Goal: Task Accomplishment & Management: Use online tool/utility

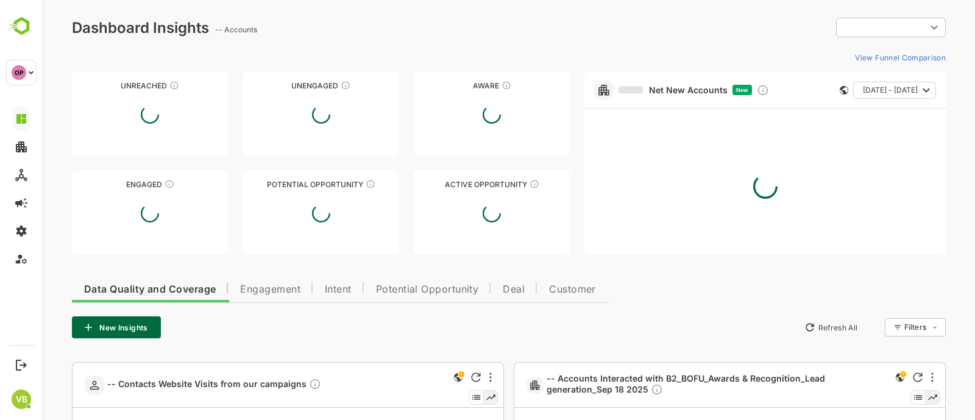
type input "**********"
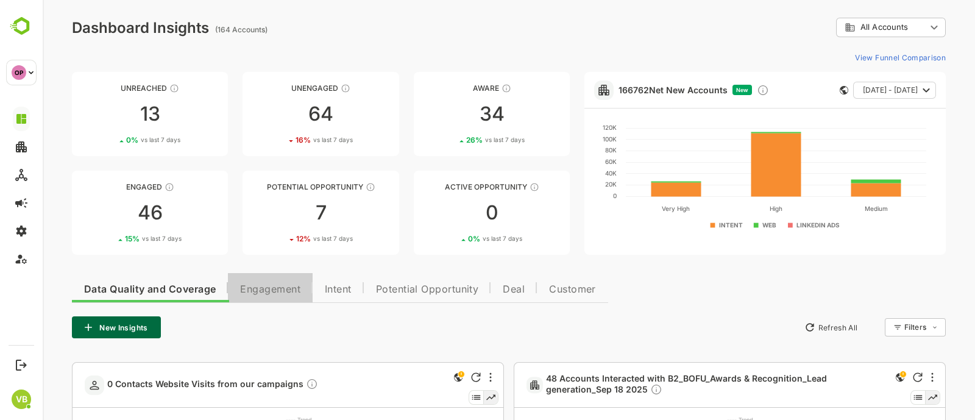
click at [269, 276] on button "Engagement" at bounding box center [270, 287] width 85 height 29
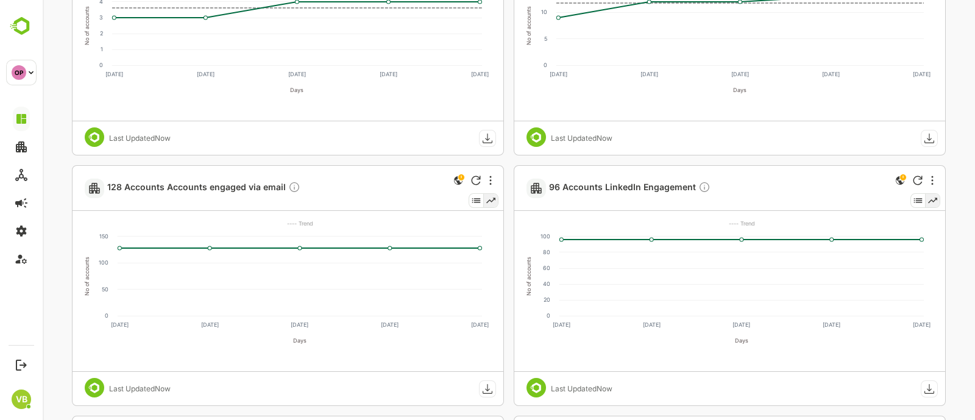
scroll to position [1710, 0]
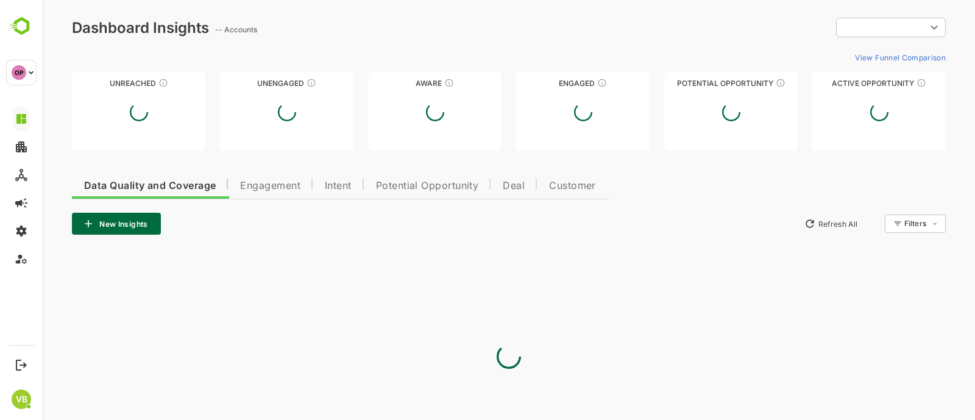
type input "**********"
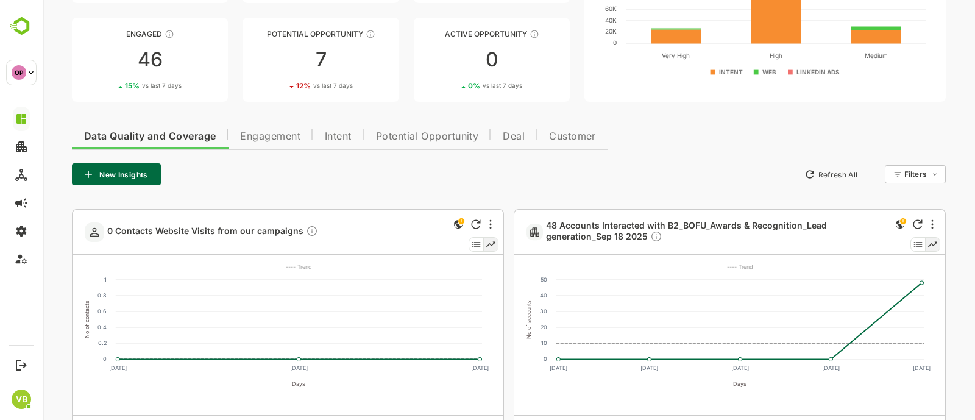
scroll to position [118, 0]
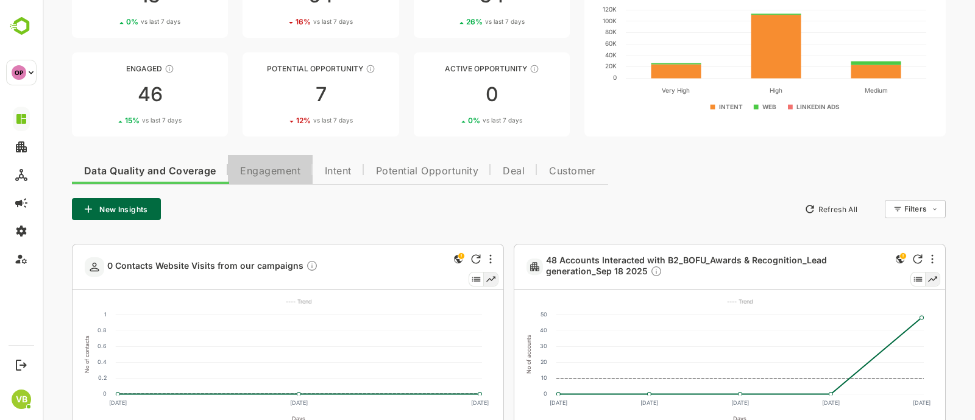
click at [287, 170] on span "Engagement" at bounding box center [270, 171] width 60 height 10
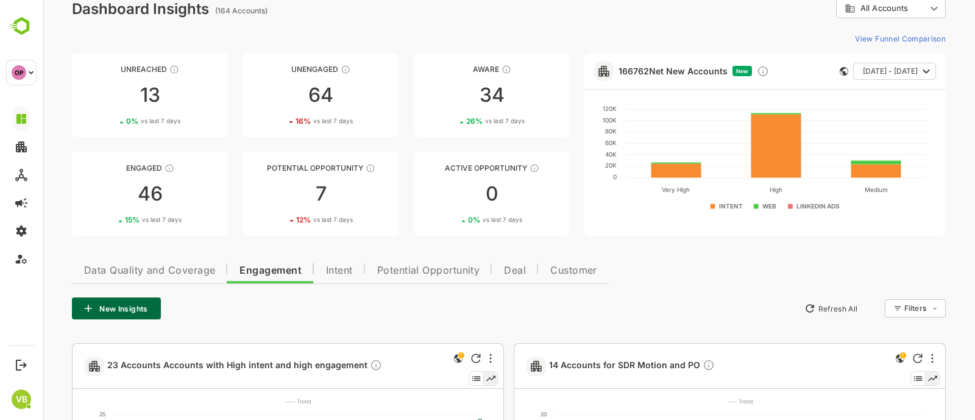
scroll to position [18, 0]
click at [125, 305] on button "New Insights" at bounding box center [116, 310] width 89 height 22
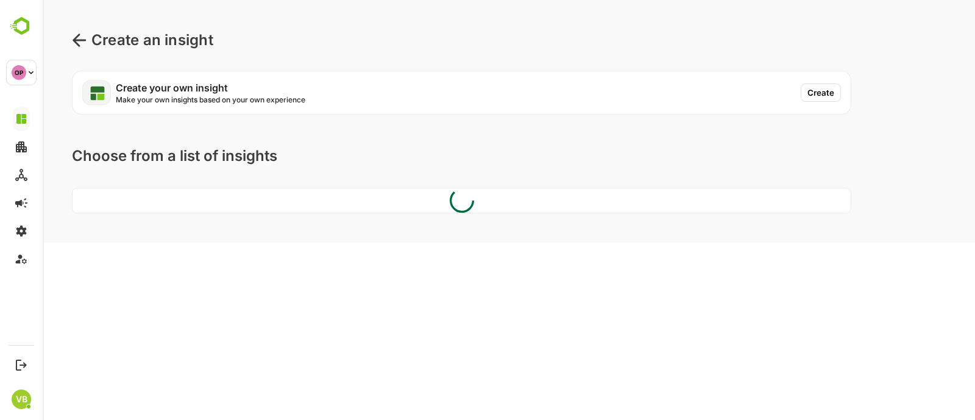
scroll to position [0, 0]
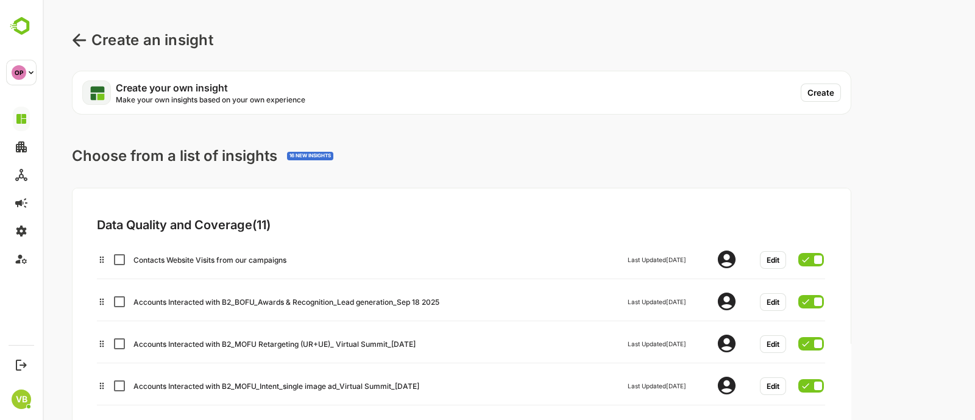
click at [81, 37] on icon at bounding box center [79, 40] width 15 height 15
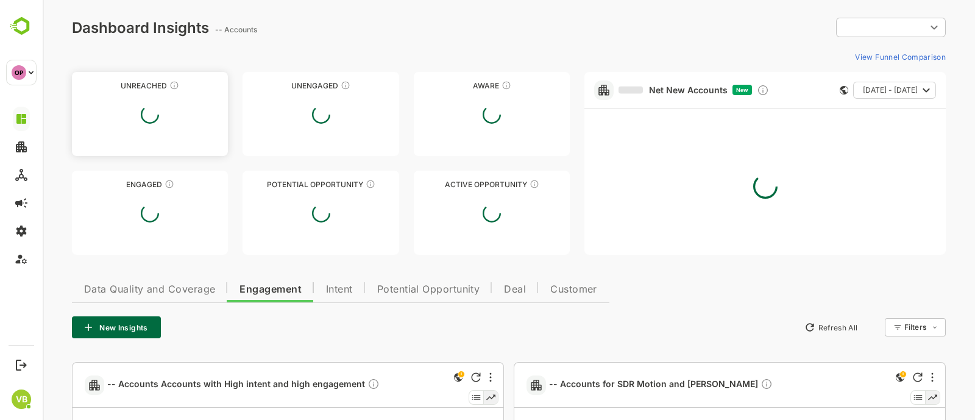
type input "**********"
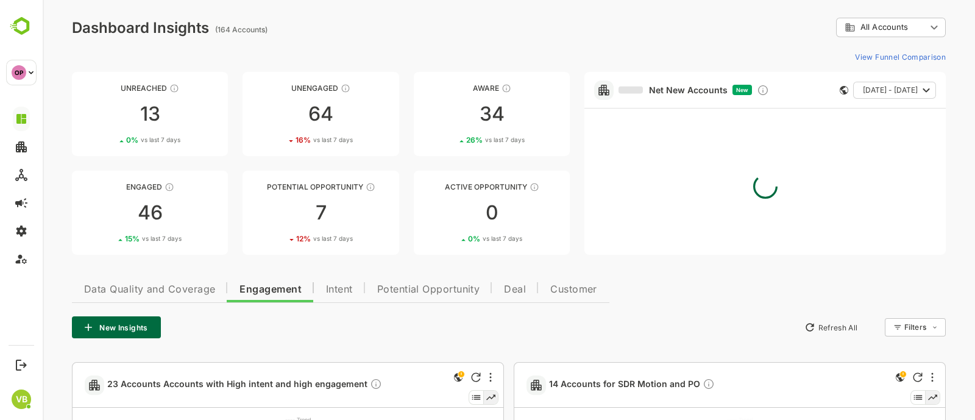
scroll to position [65, 0]
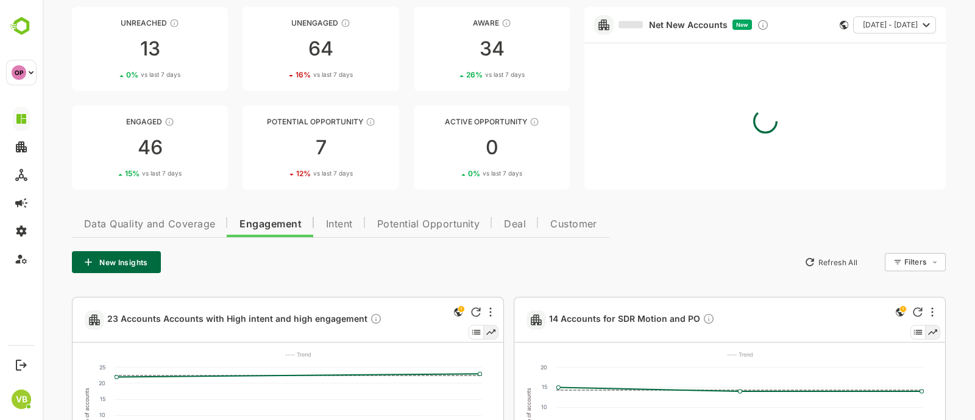
click at [119, 255] on button "New Insights" at bounding box center [116, 262] width 89 height 22
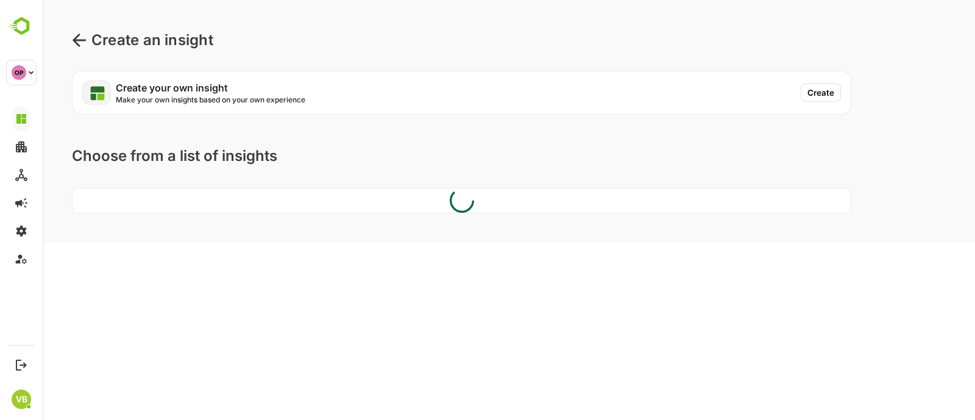
scroll to position [0, 0]
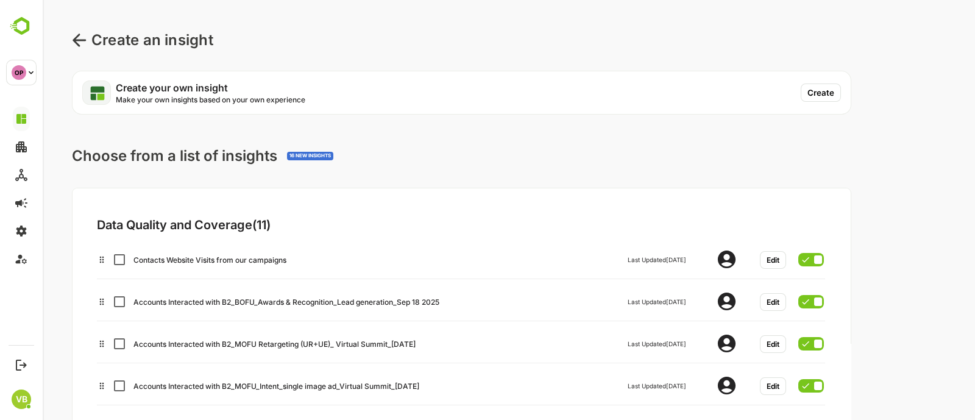
click at [808, 90] on button "Create" at bounding box center [821, 93] width 40 height 18
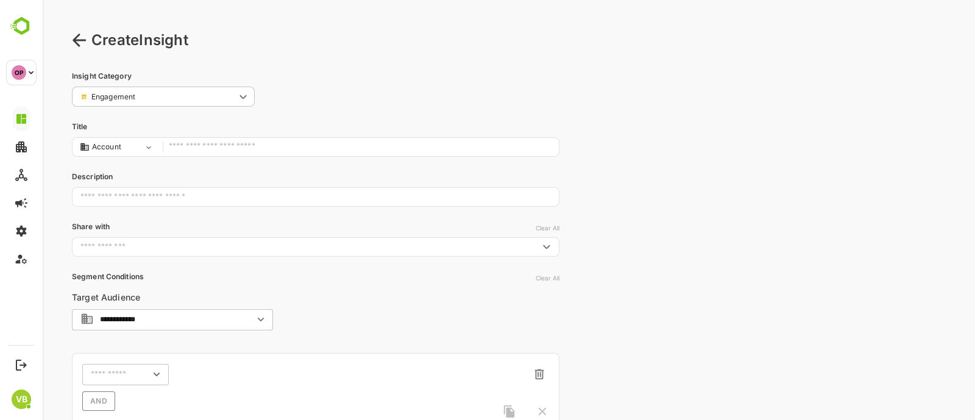
click at [270, 149] on input "text" at bounding box center [361, 147] width 384 height 16
type input "**********"
click at [220, 244] on input "text" at bounding box center [306, 247] width 460 height 12
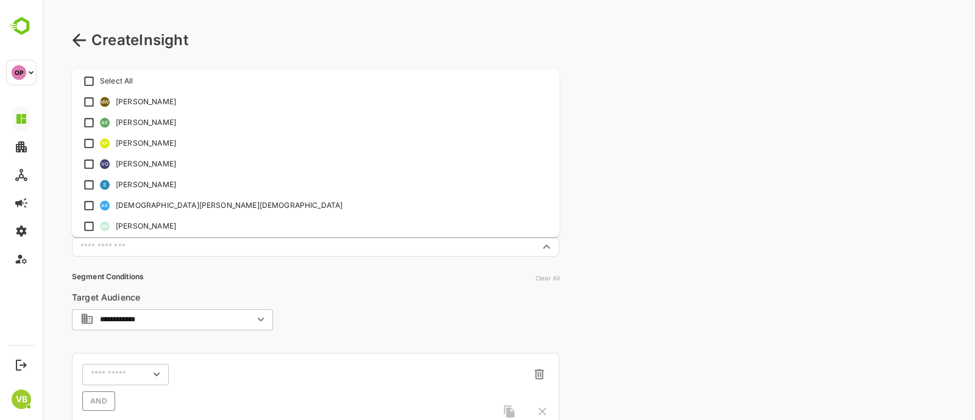
click at [160, 318] on input "**********" at bounding box center [174, 319] width 149 height 9
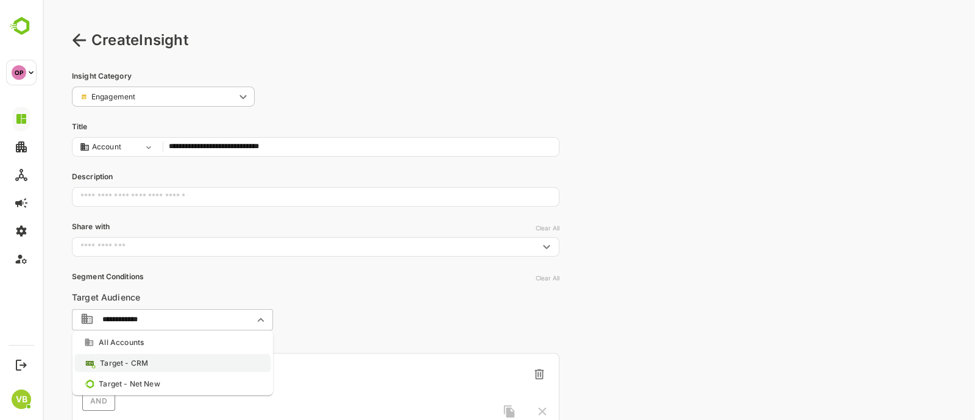
click at [173, 362] on li "Target - CRM" at bounding box center [172, 363] width 196 height 18
type input "**********"
click at [256, 313] on icon "Open" at bounding box center [260, 319] width 13 height 13
click at [191, 363] on li "Target - CRM" at bounding box center [172, 363] width 196 height 18
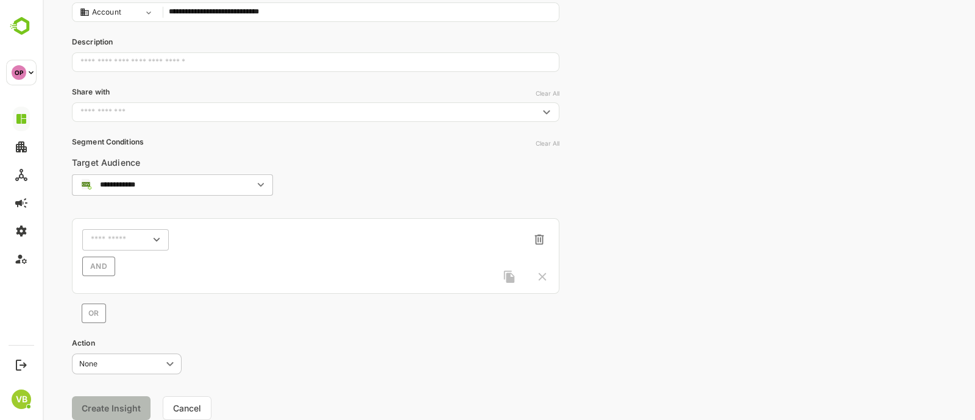
scroll to position [138, 0]
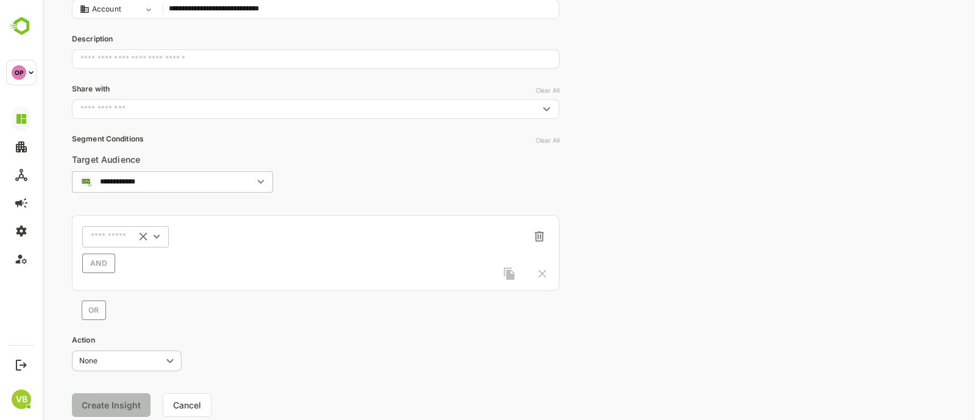
click at [151, 233] on icon "Open" at bounding box center [156, 236] width 13 height 13
type input "*"
click at [151, 233] on icon "Open" at bounding box center [156, 236] width 13 height 13
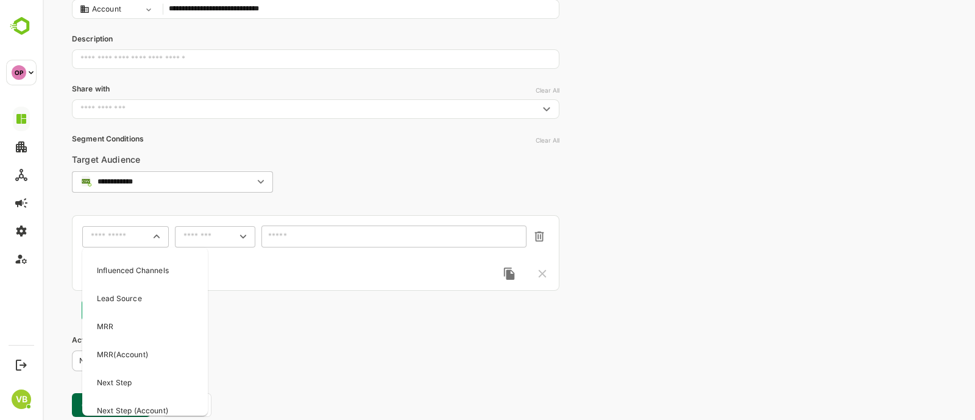
scroll to position [1226, 0]
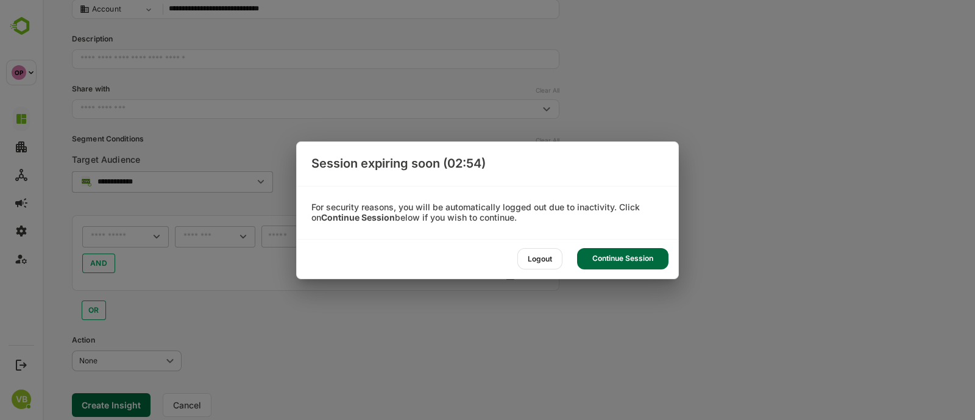
click at [550, 255] on div "Logout" at bounding box center [540, 258] width 45 height 21
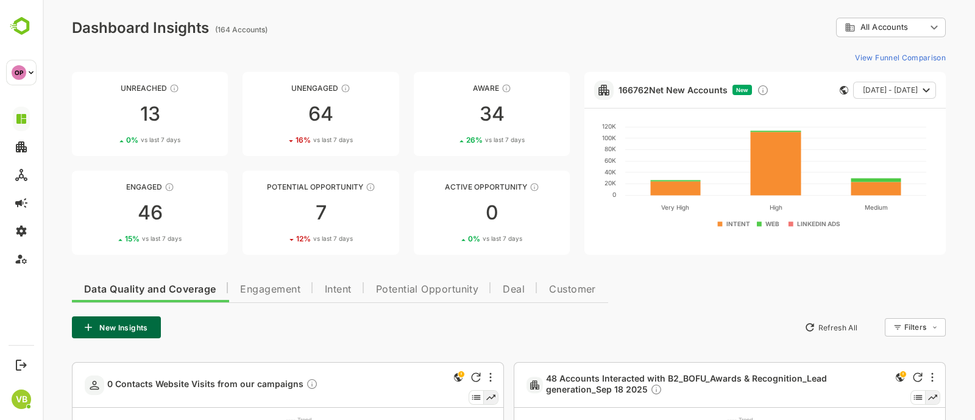
click at [290, 290] on span "Engagement" at bounding box center [270, 290] width 60 height 10
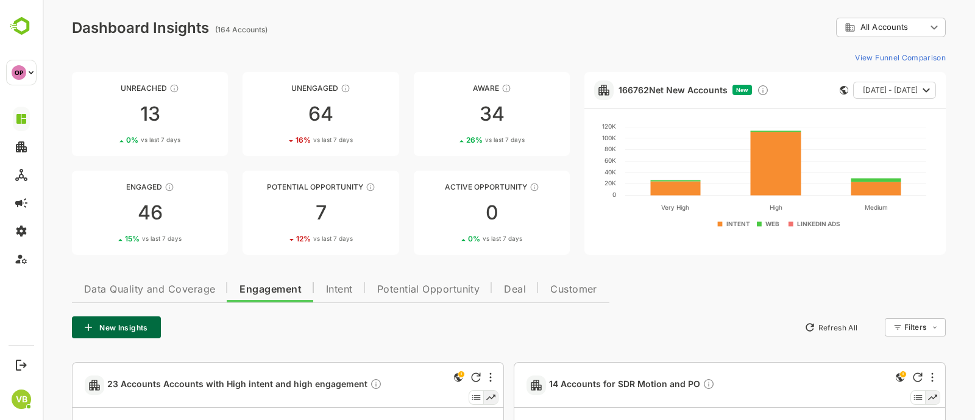
scroll to position [102, 0]
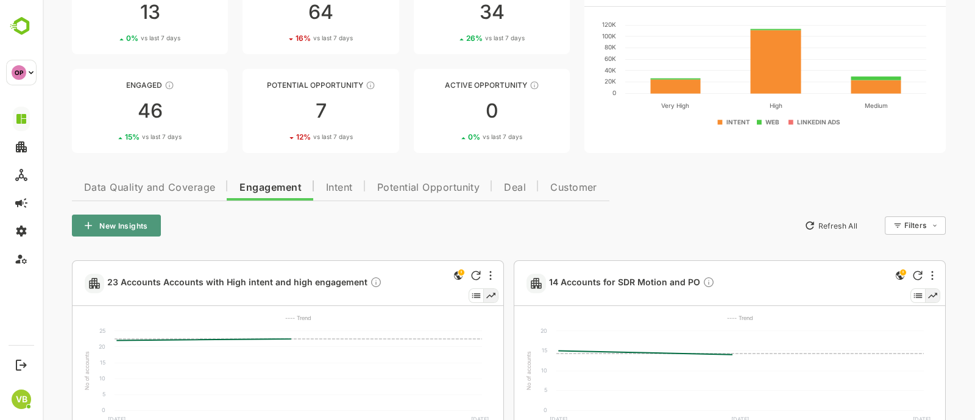
click at [142, 229] on button "New Insights" at bounding box center [116, 226] width 89 height 22
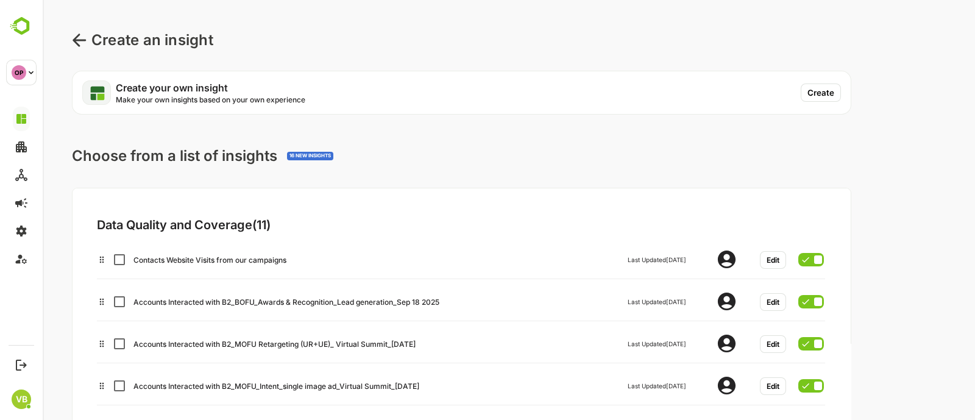
click at [807, 92] on button "Create" at bounding box center [821, 93] width 40 height 18
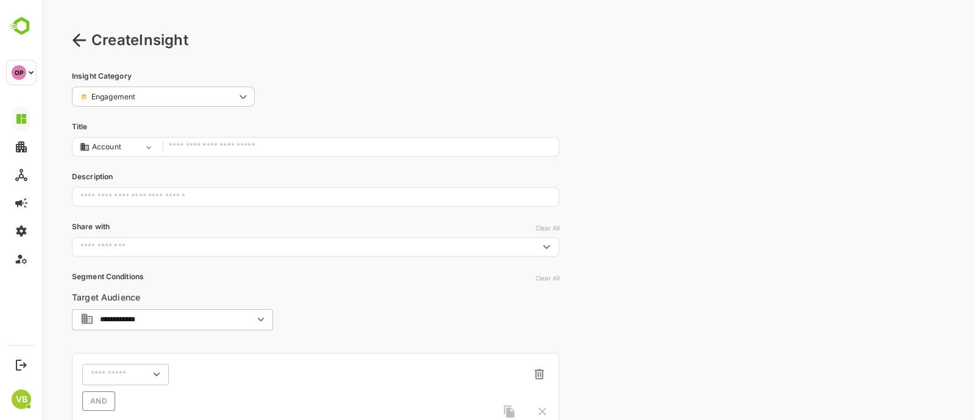
click at [187, 146] on input "text" at bounding box center [361, 147] width 384 height 16
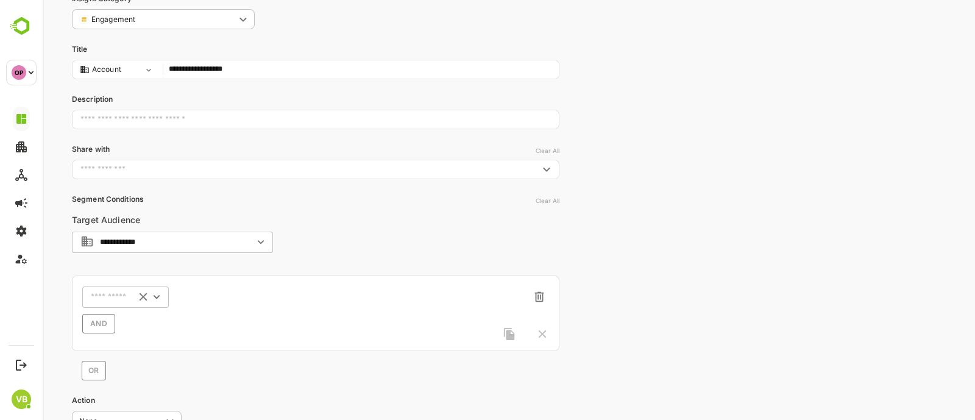
click at [159, 296] on icon "Open" at bounding box center [157, 297] width 6 height 4
type input "**********"
type input "***"
click at [137, 243] on p "Intent Topics" at bounding box center [119, 242] width 45 height 11
click at [241, 291] on icon "Open" at bounding box center [243, 296] width 13 height 13
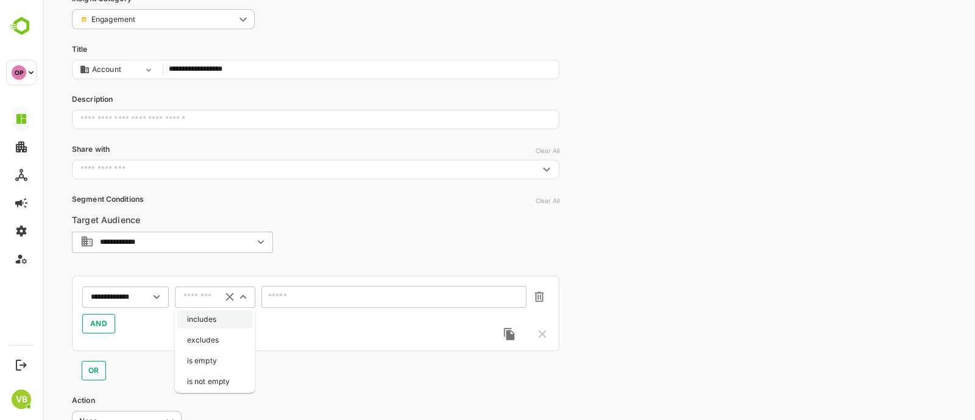
click at [229, 312] on li "includes" at bounding box center [215, 319] width 76 height 18
type input "********"
click at [516, 299] on icon "Open" at bounding box center [516, 298] width 6 height 4
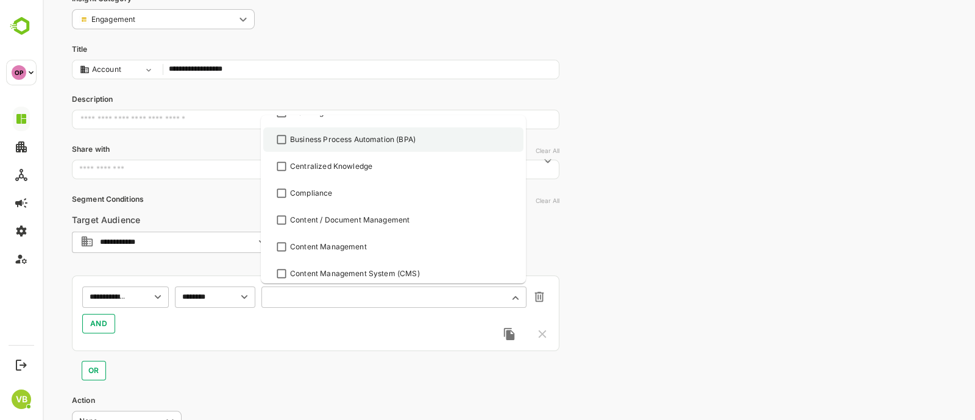
scroll to position [74, 0]
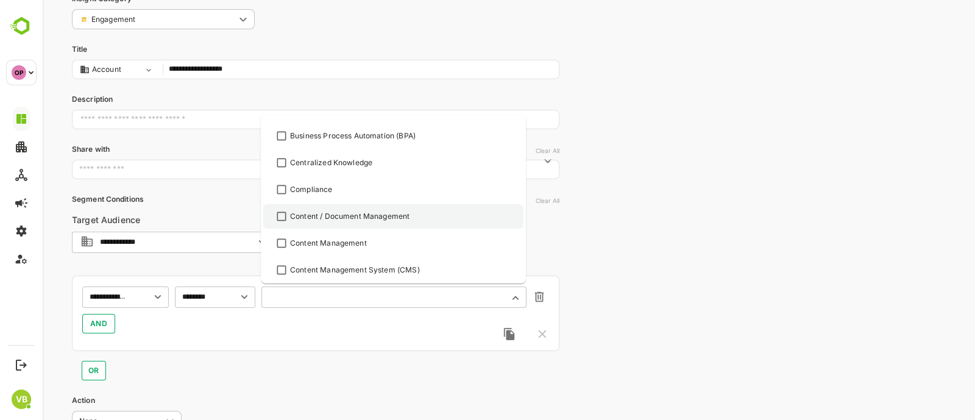
click at [360, 209] on div "Content / Document Management" at bounding box center [393, 216] width 238 height 15
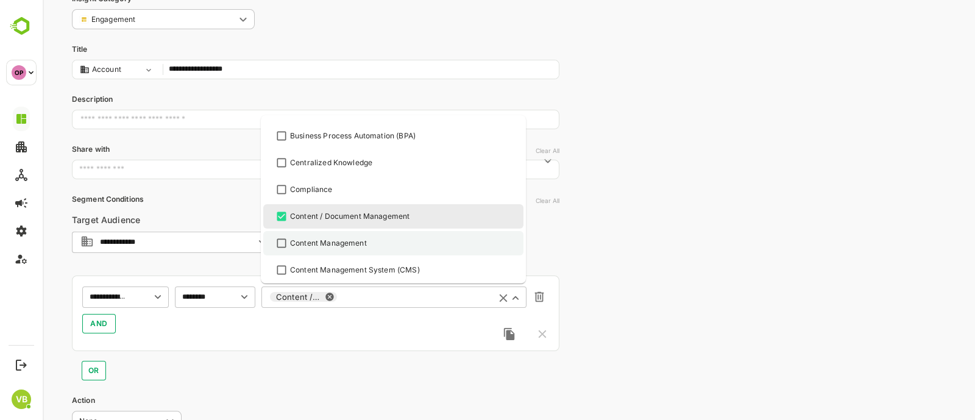
click at [346, 245] on div "Content Management" at bounding box center [328, 243] width 77 height 11
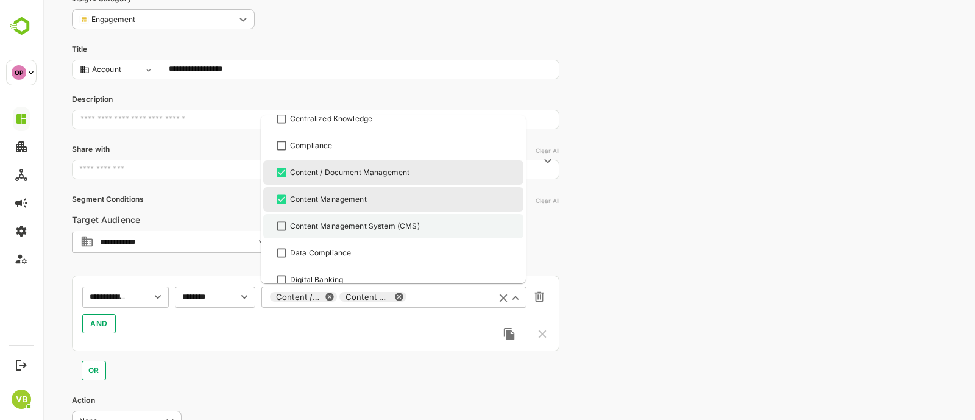
click at [338, 223] on div "Content Management System (CMS)" at bounding box center [355, 226] width 130 height 11
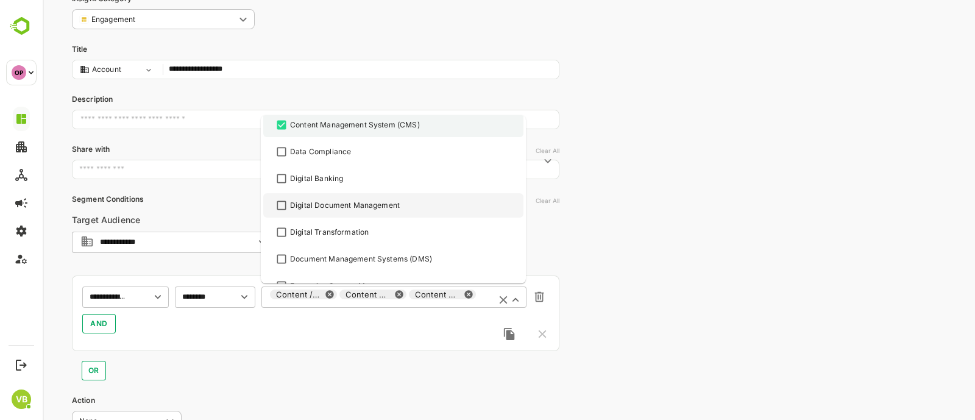
scroll to position [221, 0]
click at [330, 199] on div "Digital Document Management" at bounding box center [345, 204] width 110 height 11
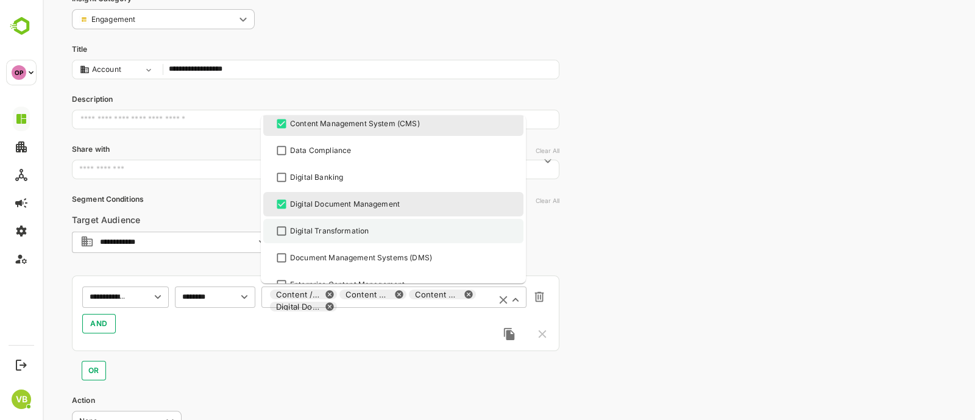
scroll to position [280, 0]
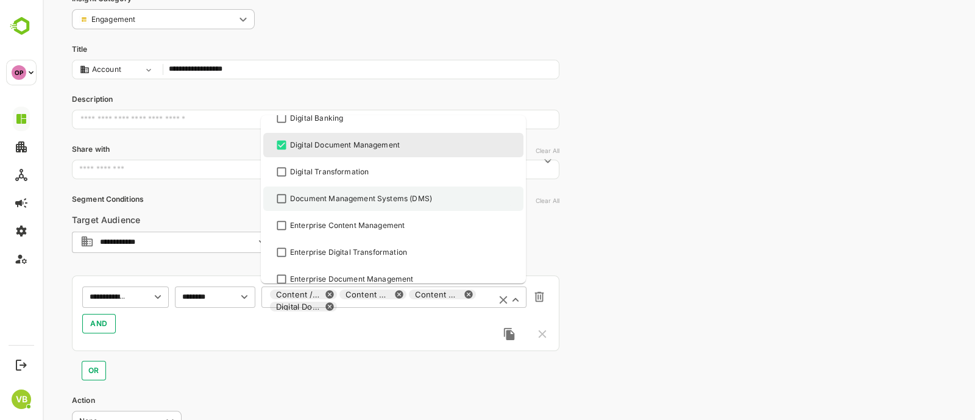
click at [330, 197] on div "Document Management Systems (DMS)" at bounding box center [361, 198] width 142 height 11
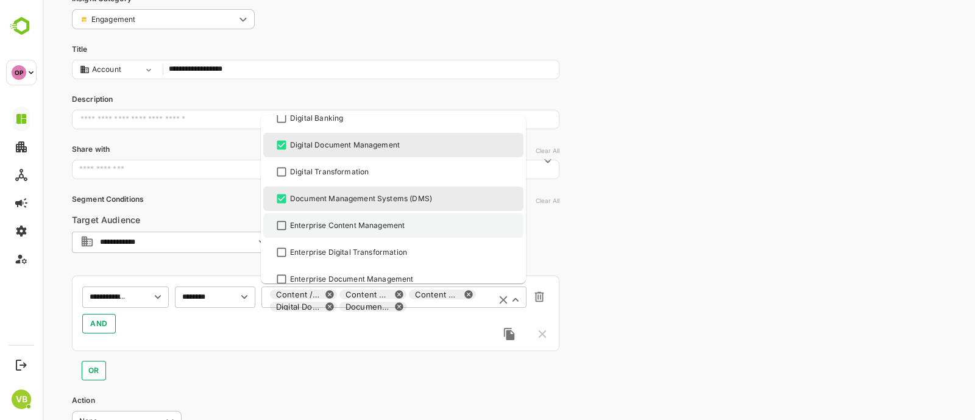
click at [332, 225] on div "Enterprise Content Management" at bounding box center [347, 225] width 115 height 11
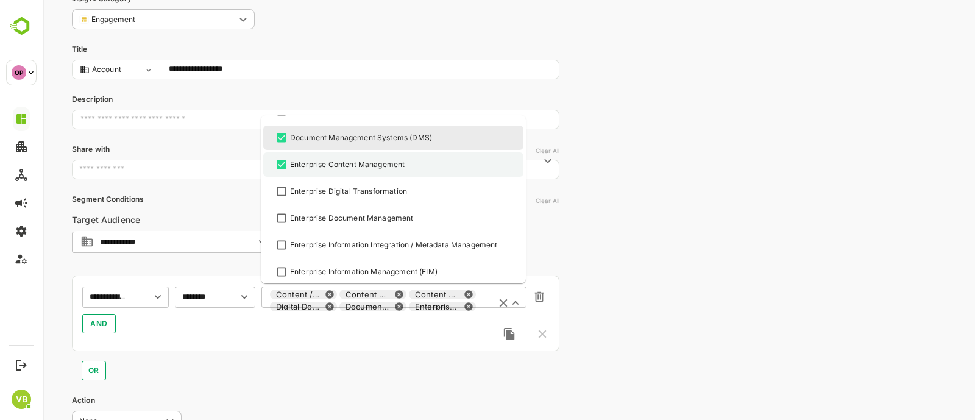
scroll to position [341, 0]
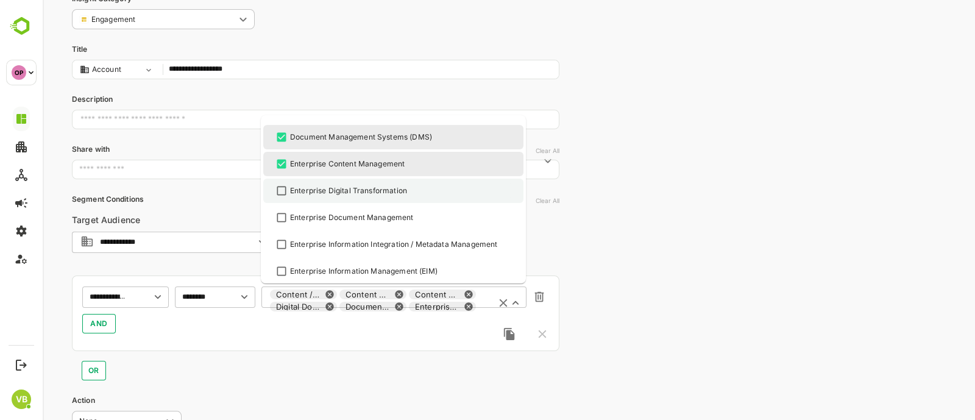
click at [332, 193] on div "Enterprise Digital Transformation" at bounding box center [348, 190] width 117 height 11
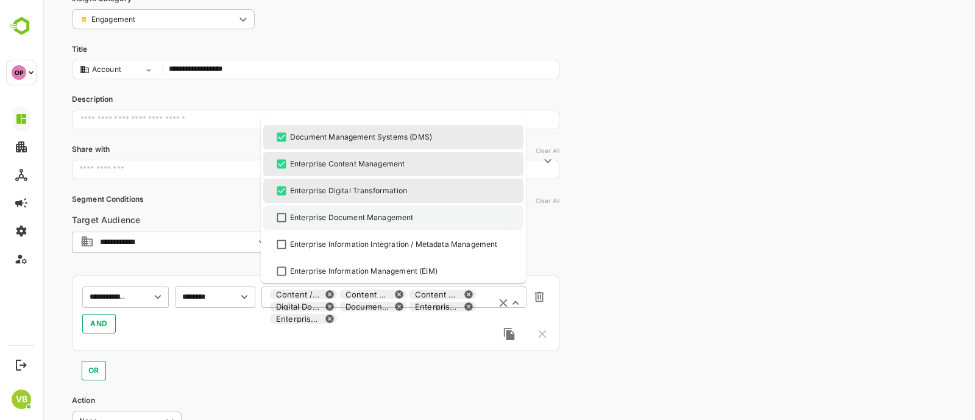
click at [333, 212] on div "Enterprise Document Management" at bounding box center [352, 217] width 124 height 11
click at [330, 188] on div "Enterprise Digital Transformation" at bounding box center [348, 190] width 117 height 11
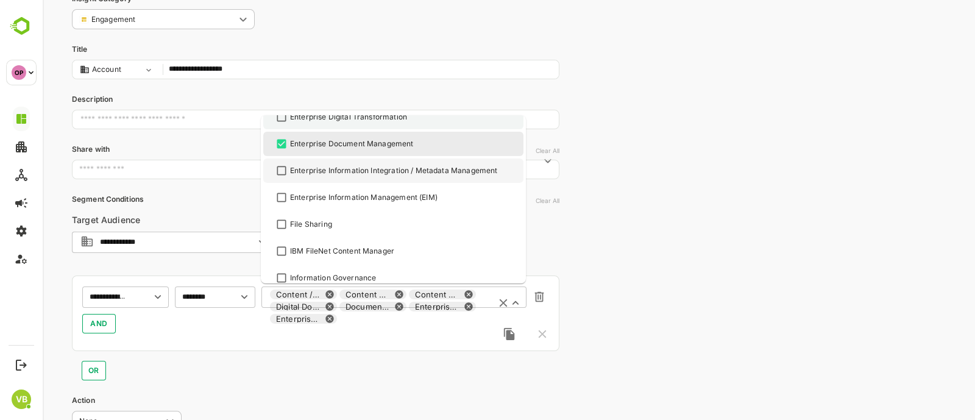
scroll to position [416, 0]
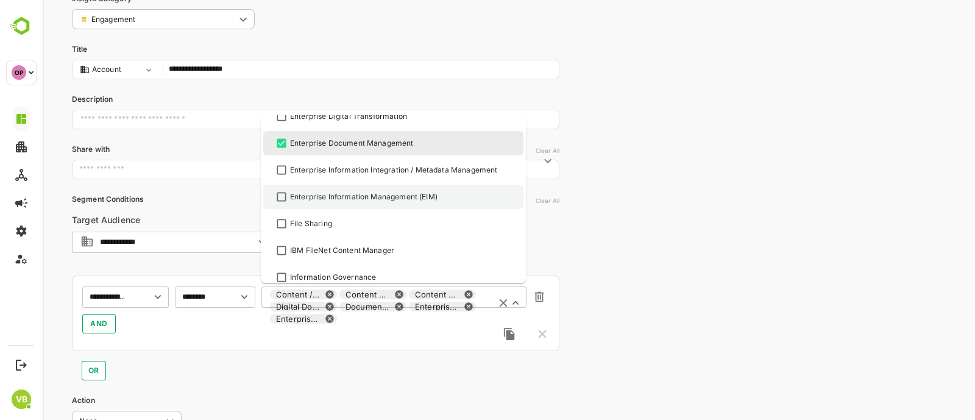
click at [330, 193] on div "Enterprise Information Management (EIM)" at bounding box center [364, 196] width 148 height 11
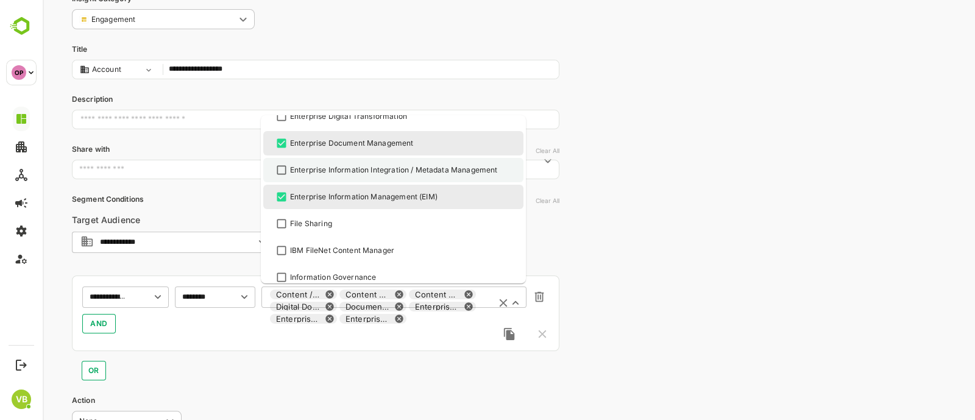
click at [330, 167] on div "Enterprise Information Integration / Metadata Management" at bounding box center [393, 170] width 207 height 11
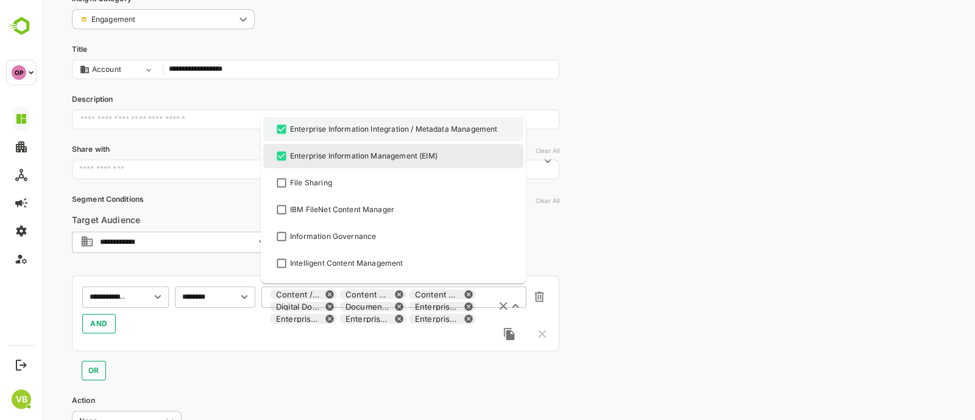
scroll to position [457, 0]
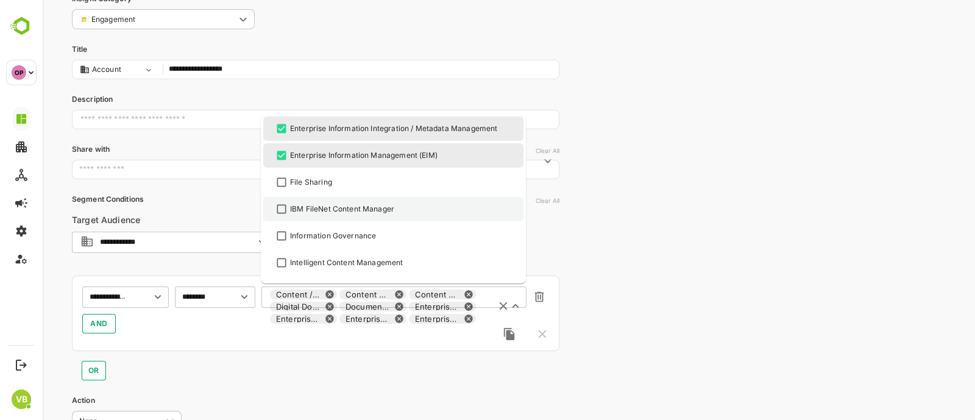
click at [340, 209] on div "IBM FileNet Content Manager" at bounding box center [342, 209] width 104 height 11
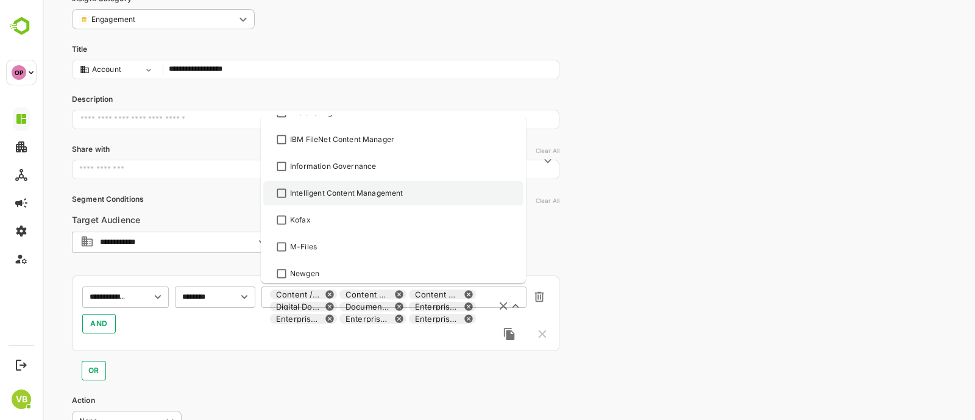
click at [333, 190] on div "Intelligent Content Management" at bounding box center [346, 193] width 113 height 11
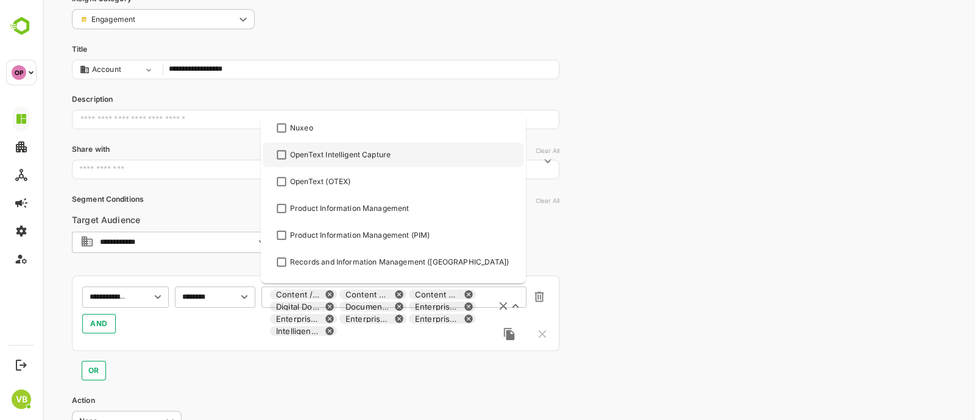
scroll to position [582, 0]
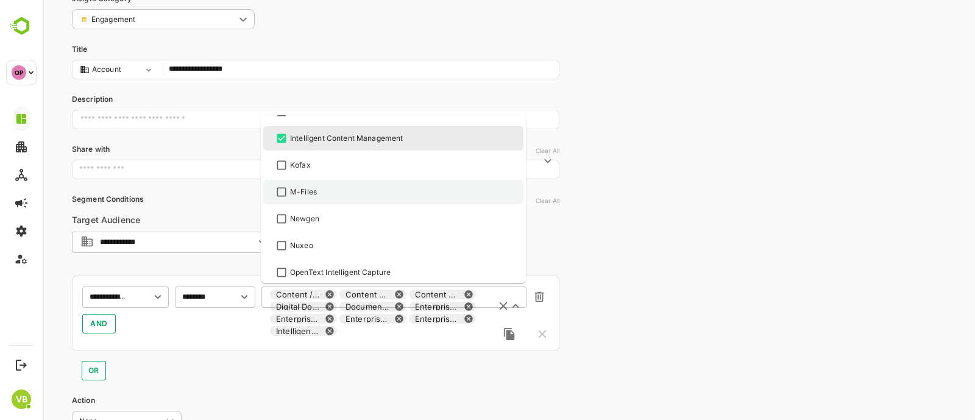
click at [314, 190] on div "M-Files" at bounding box center [303, 192] width 27 height 11
click at [313, 190] on div "M-Files" at bounding box center [303, 192] width 27 height 11
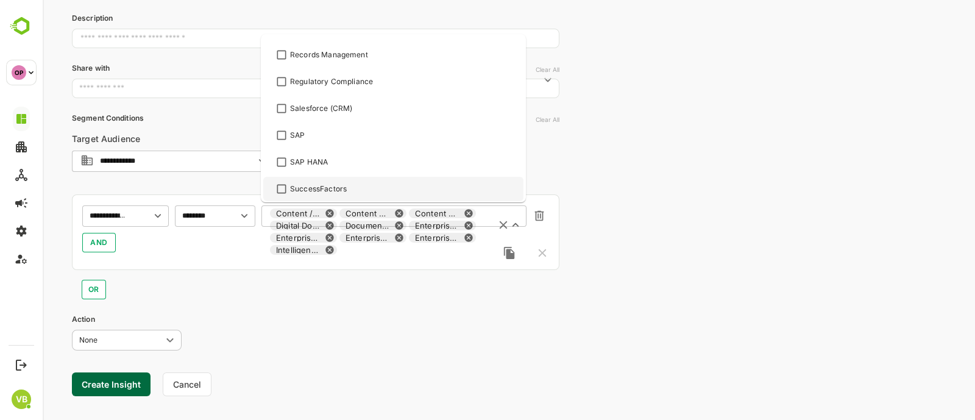
scroll to position [166, 0]
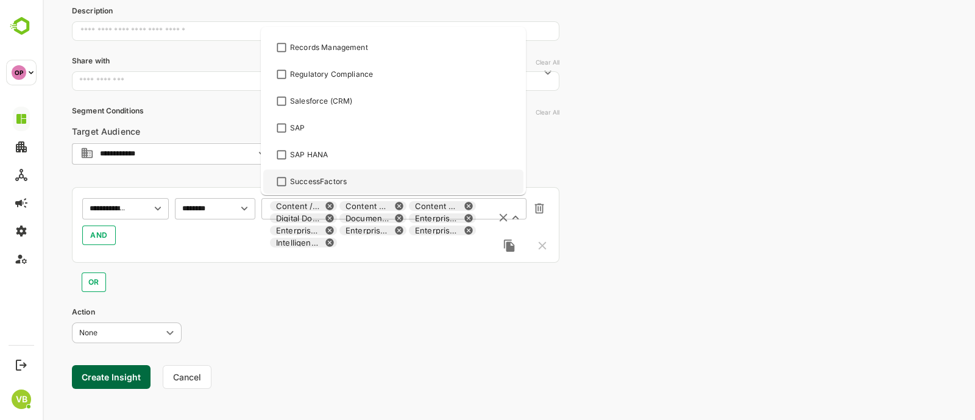
click at [166, 300] on div "**********" at bounding box center [316, 153] width 488 height 496
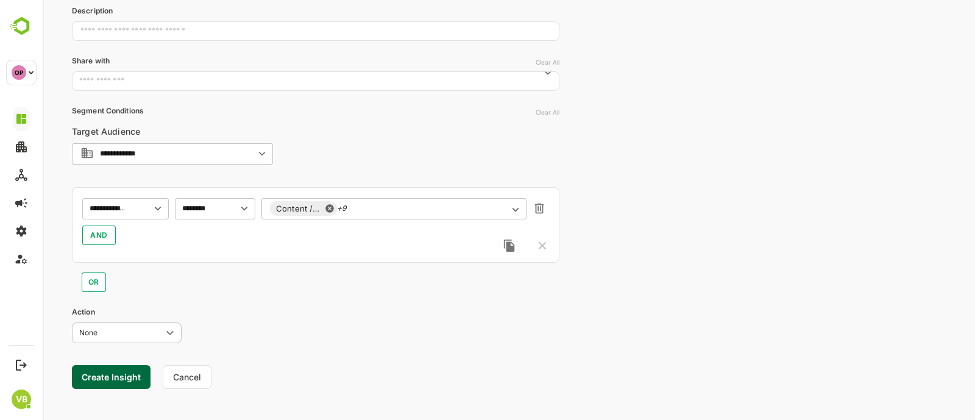
click at [91, 219] on div "**********" at bounding box center [316, 225] width 488 height 76
click at [98, 231] on span "AND" at bounding box center [99, 235] width 18 height 15
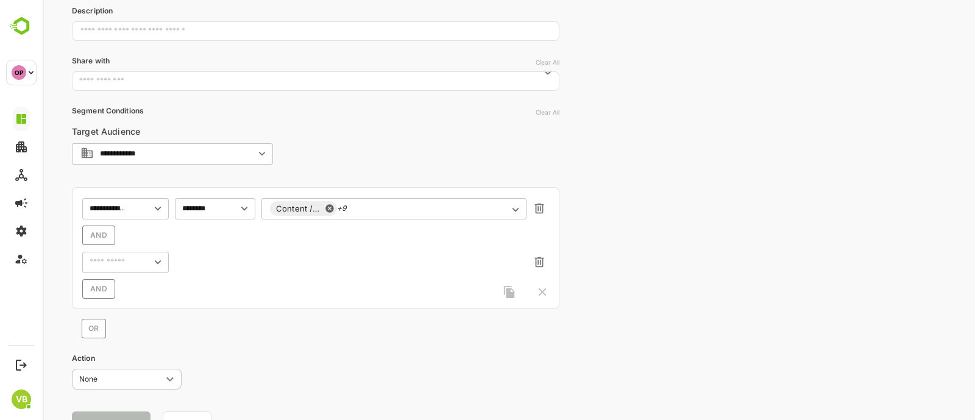
click at [87, 237] on div "AND" at bounding box center [315, 236] width 467 height 20
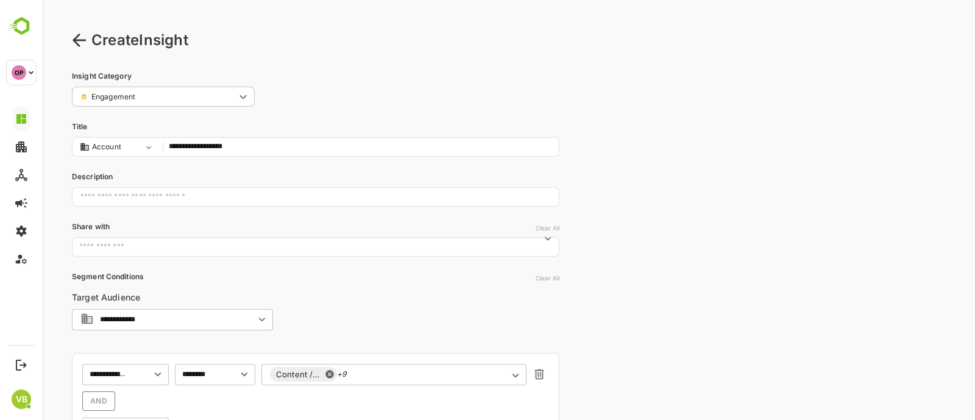
click at [80, 37] on icon at bounding box center [79, 40] width 15 height 15
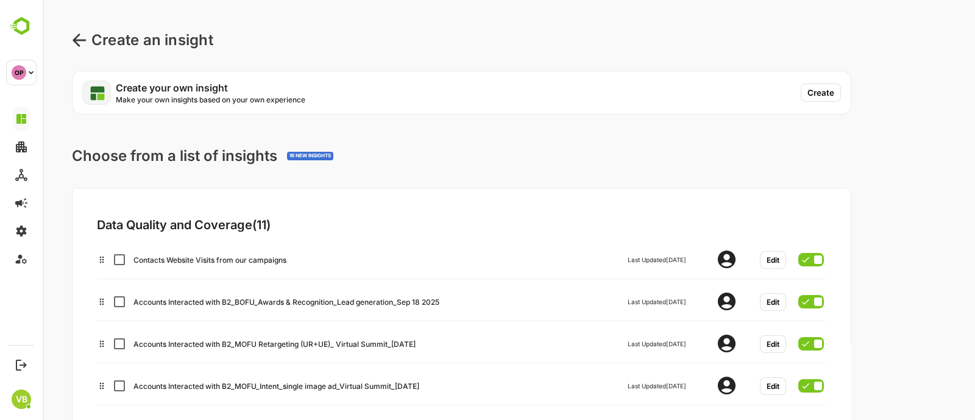
click at [80, 37] on icon at bounding box center [79, 40] width 15 height 15
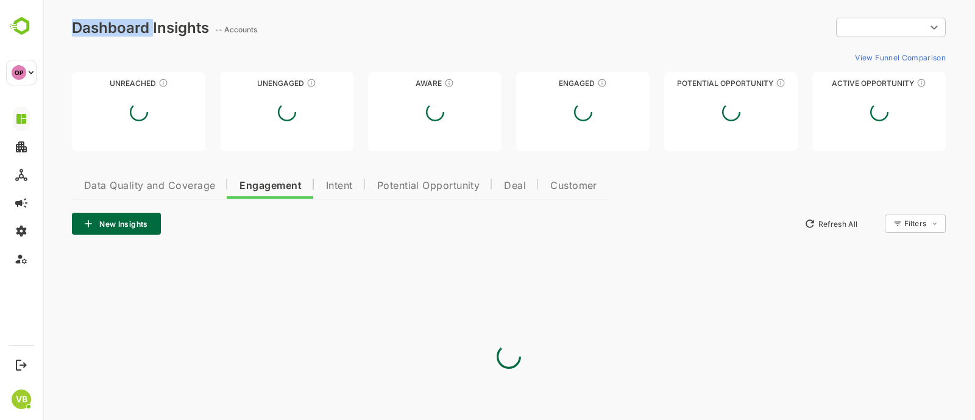
type input "**********"
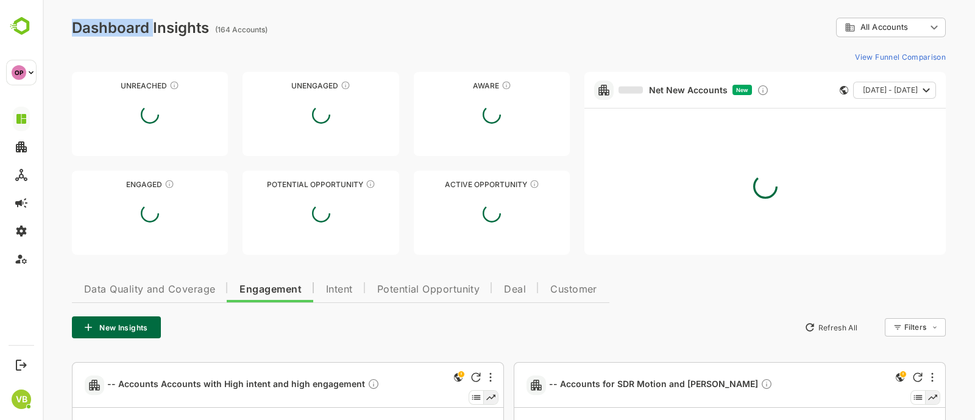
click at [80, 37] on div "**********" at bounding box center [509, 28] width 874 height 20
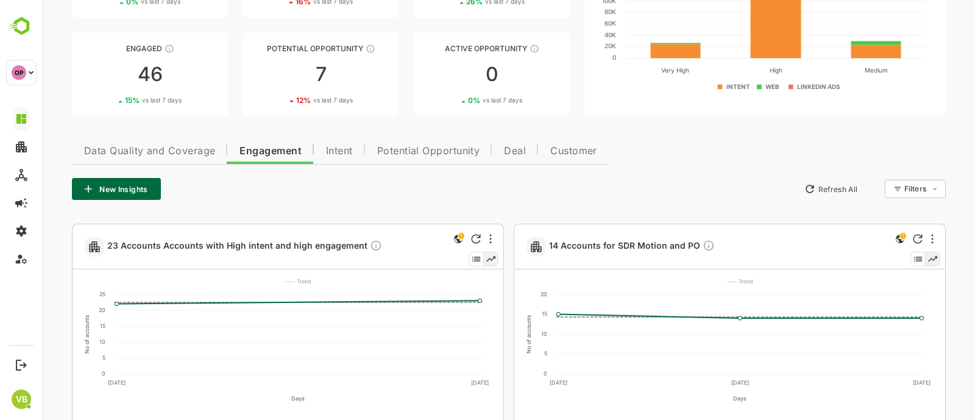
scroll to position [140, 0]
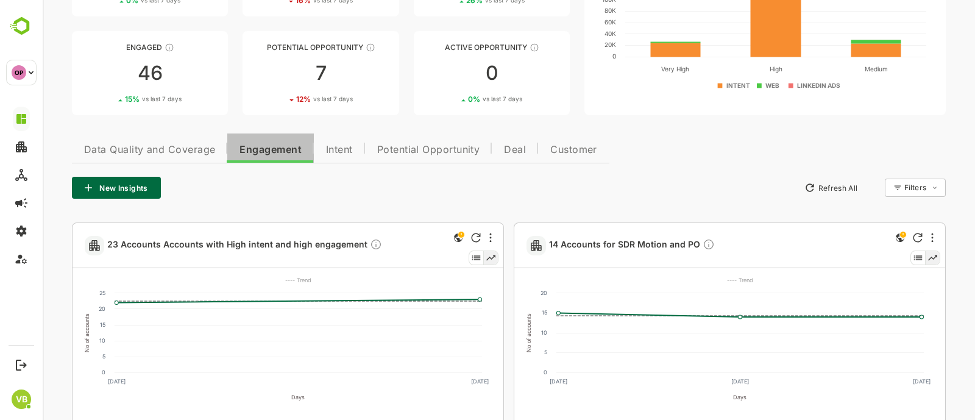
click at [287, 148] on span "Engagement" at bounding box center [271, 150] width 62 height 10
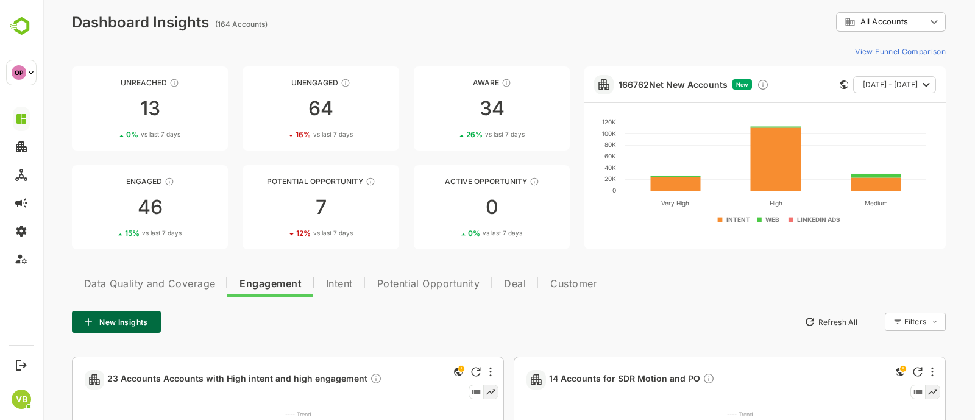
scroll to position [0, 0]
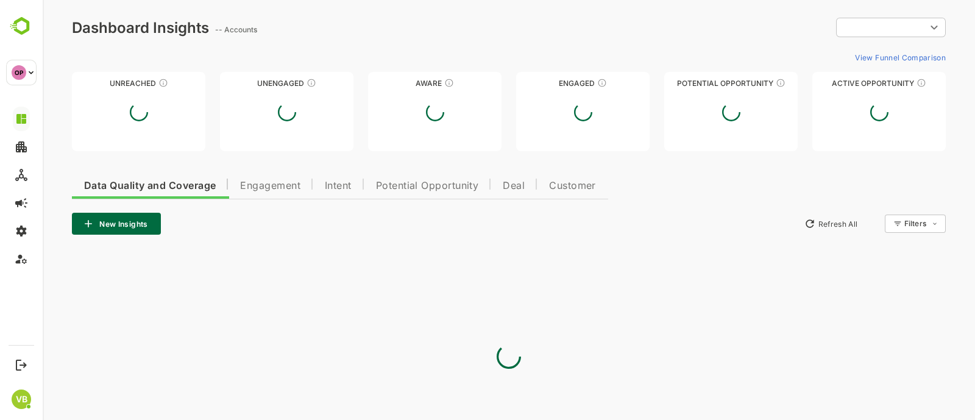
type input "**********"
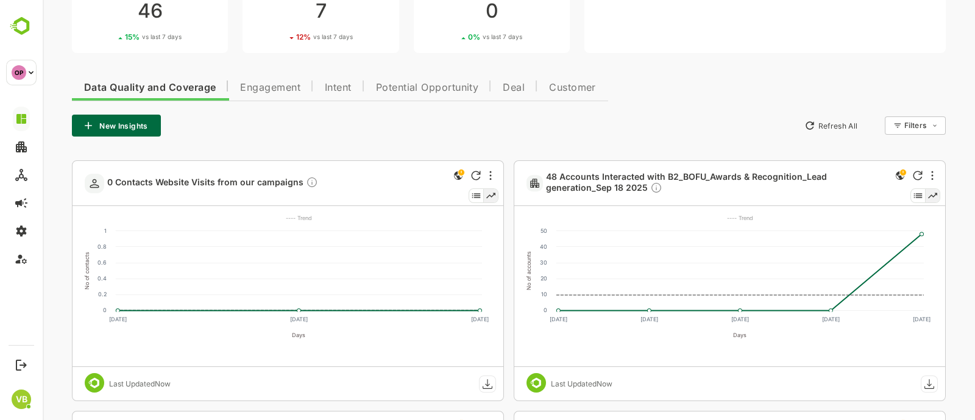
scroll to position [202, 0]
click at [263, 75] on button "Engagement" at bounding box center [270, 85] width 85 height 29
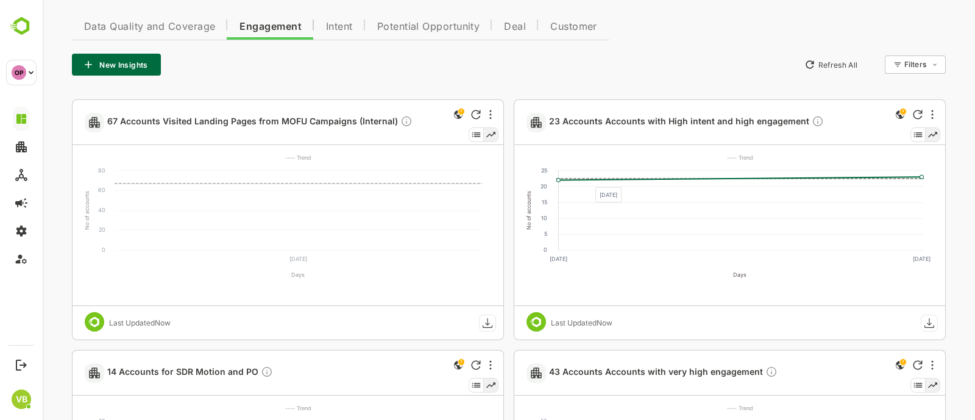
scroll to position [266, 0]
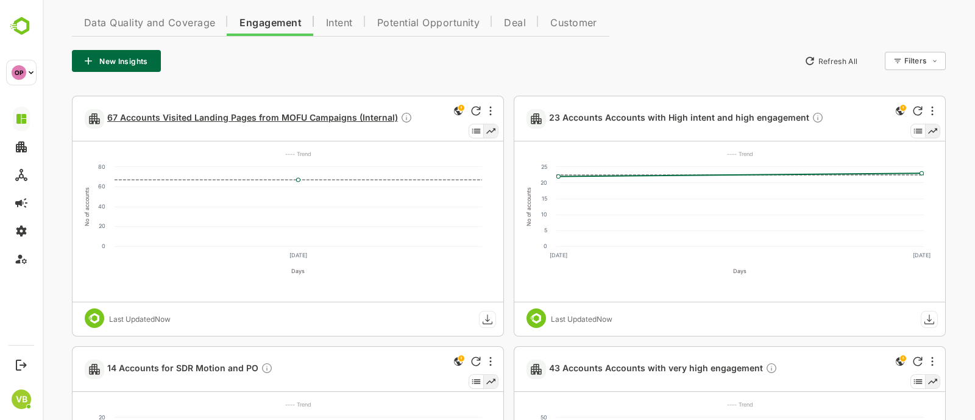
click at [278, 115] on span "67 Accounts Visited Landing Pages from MOFU Campaigns (Internal)" at bounding box center [259, 119] width 305 height 14
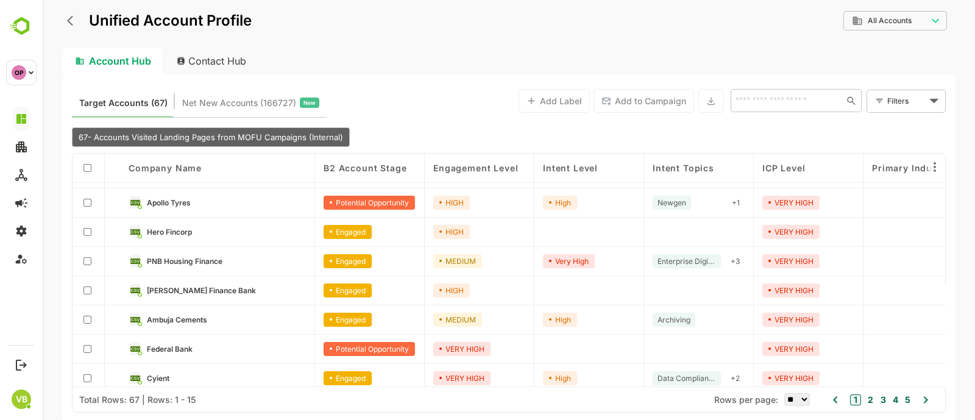
scroll to position [0, 0]
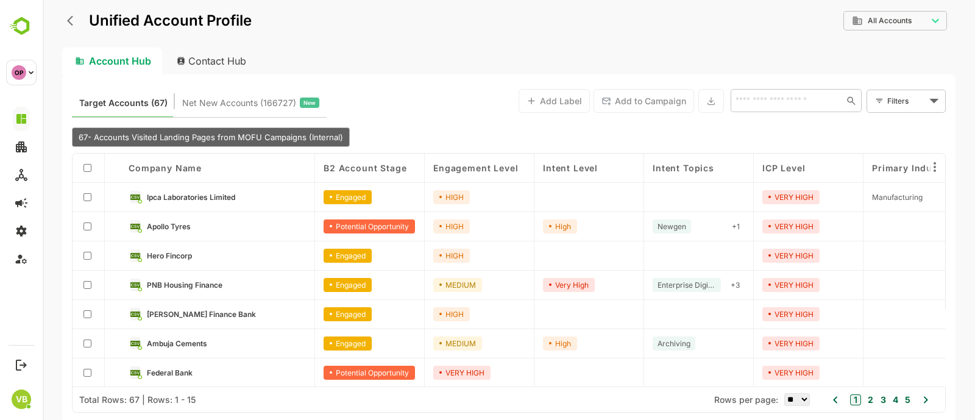
click at [484, 163] on span "Engagement Level" at bounding box center [475, 168] width 85 height 10
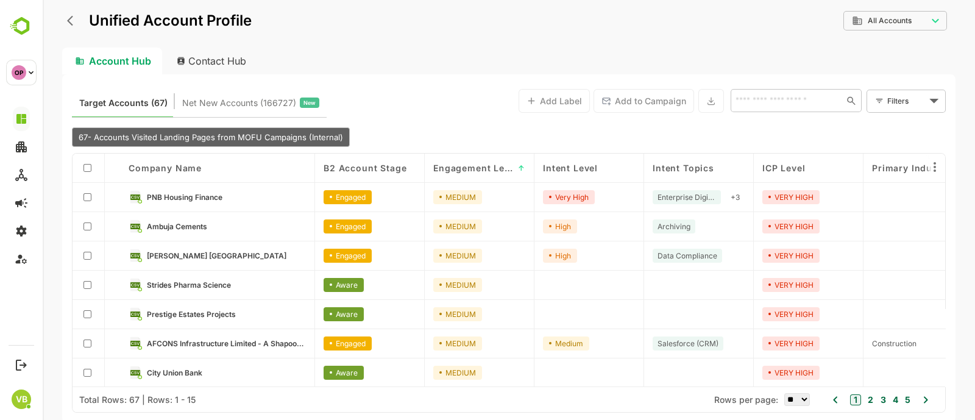
click at [484, 163] on span "Engagement Level" at bounding box center [473, 168] width 80 height 10
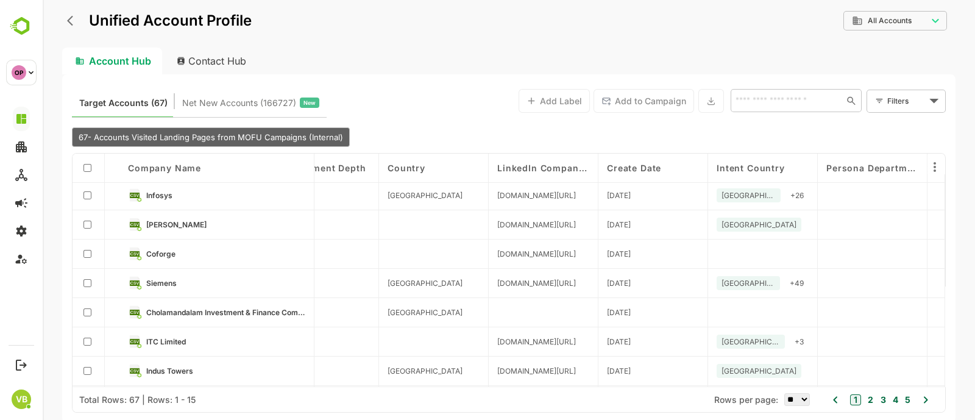
scroll to position [237, 2133]
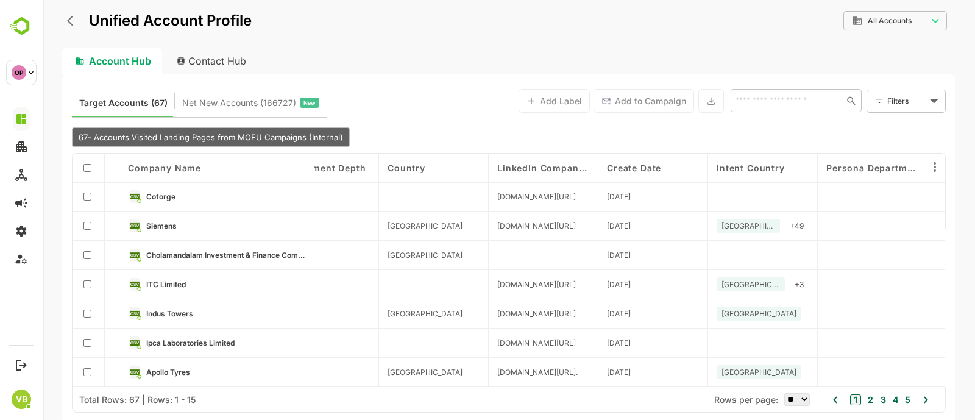
click at [866, 402] on button "2" at bounding box center [869, 399] width 9 height 13
